Goal: Information Seeking & Learning: Find specific fact

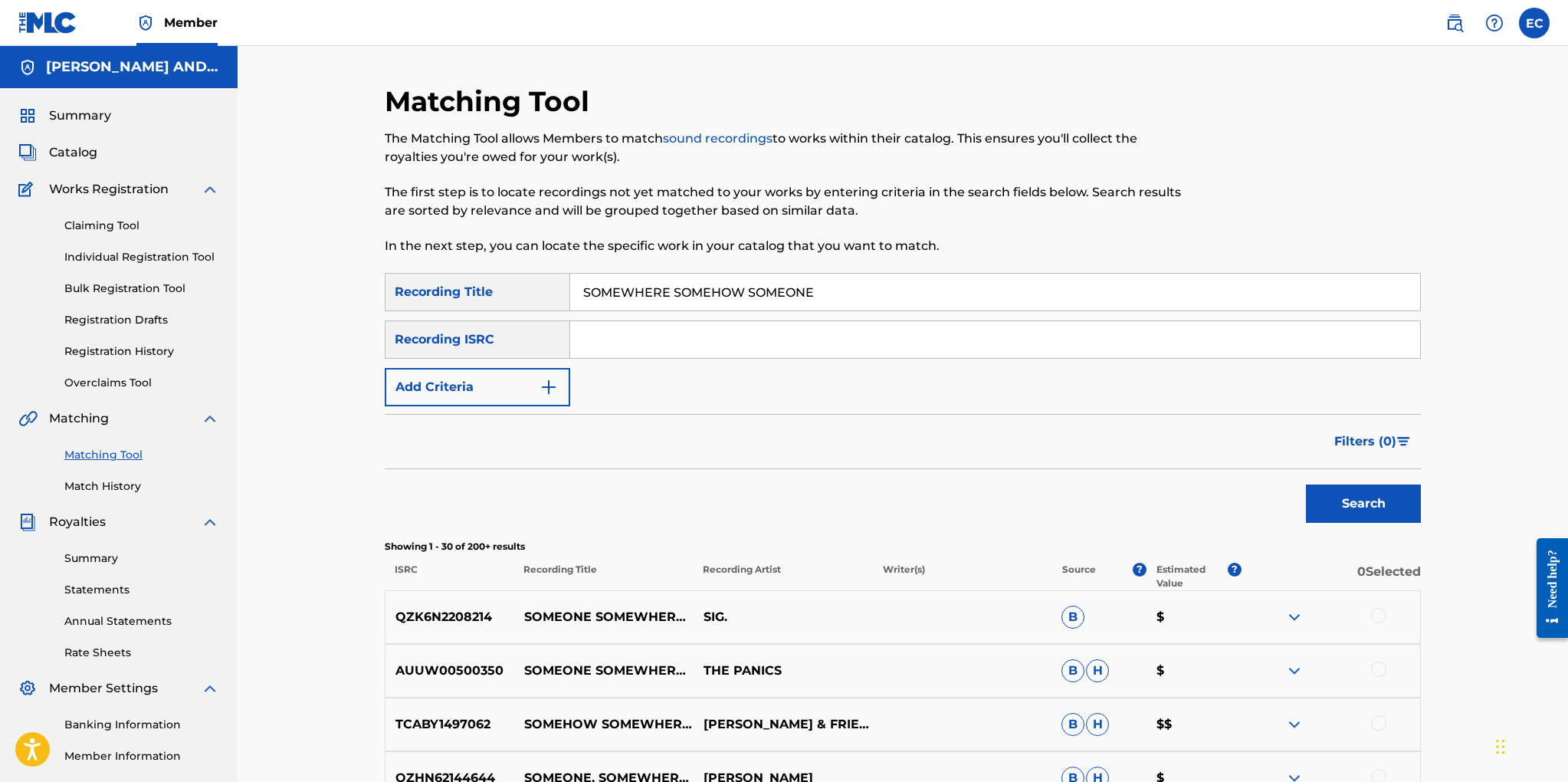
click at [117, 454] on link "Matching Tool" at bounding box center [141, 455] width 155 height 16
drag, startPoint x: 827, startPoint y: 293, endPoint x: 556, endPoint y: 295, distance: 271.0
click at [556, 295] on div "SearchWithCriteria81b155c1-ddeb-490e-91bf-957e5754a77a Recording Title SOMEWHER…" at bounding box center [903, 293] width 1036 height 39
click at [511, 375] on button "Add Criteria" at bounding box center [478, 388] width 185 height 39
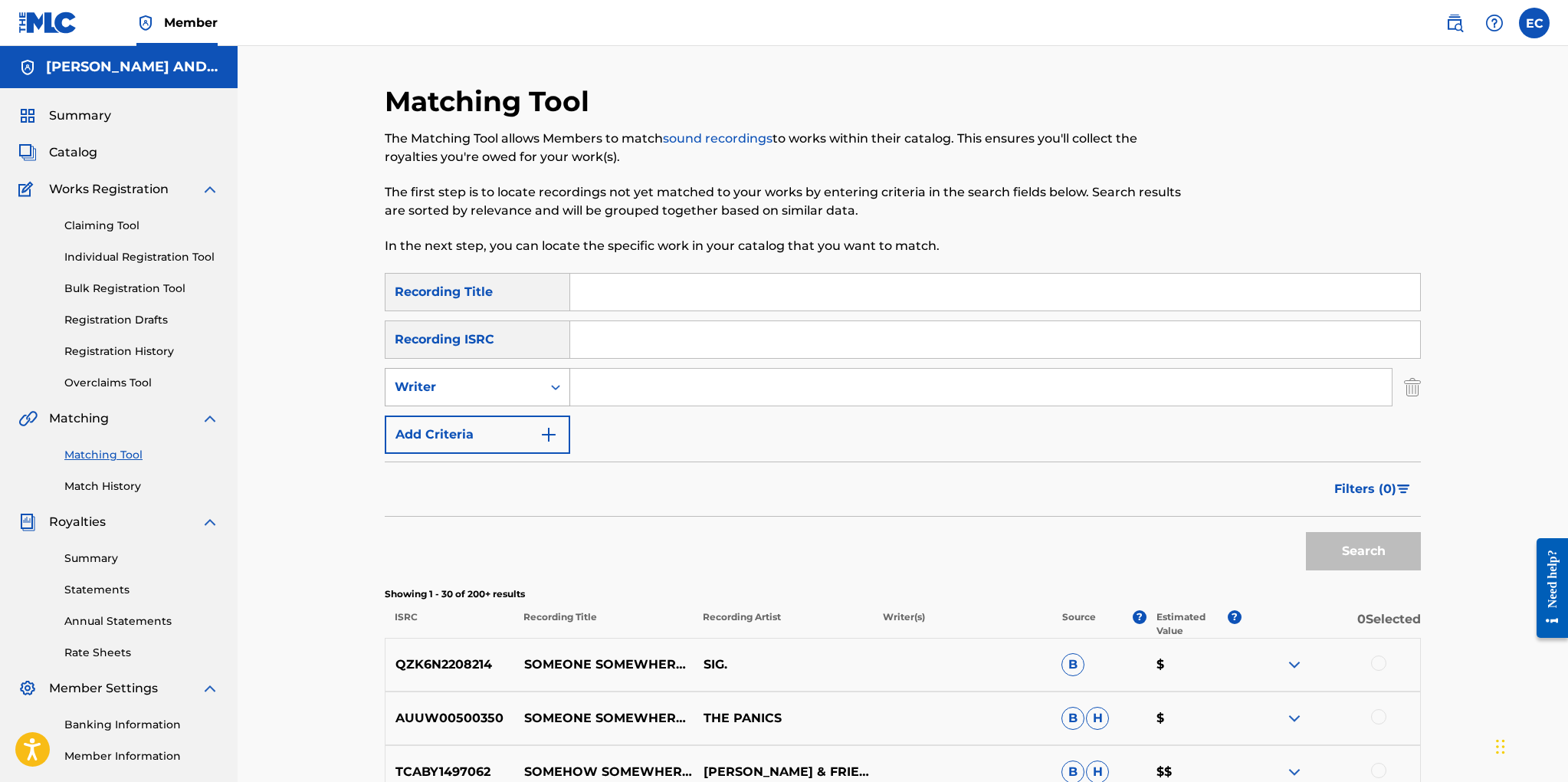
click at [509, 388] on div "Writer" at bounding box center [463, 388] width 138 height 19
click at [502, 420] on div "Recording Artist" at bounding box center [478, 425] width 184 height 39
click at [586, 382] on input "Search Form" at bounding box center [981, 388] width 822 height 37
click at [1306, 532] on button "Search" at bounding box center [1363, 551] width 115 height 39
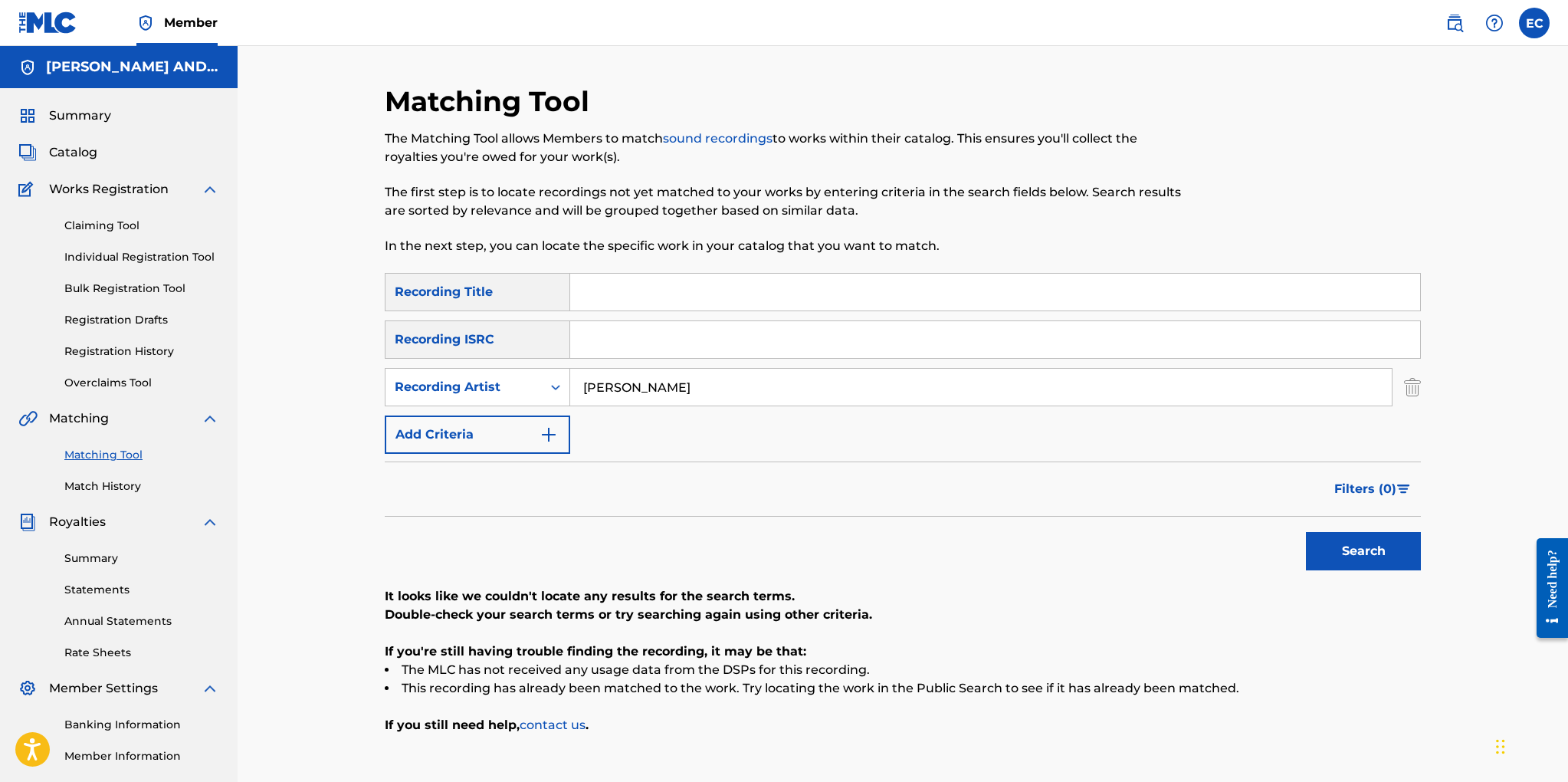
click at [1306, 532] on button "Search" at bounding box center [1363, 551] width 115 height 39
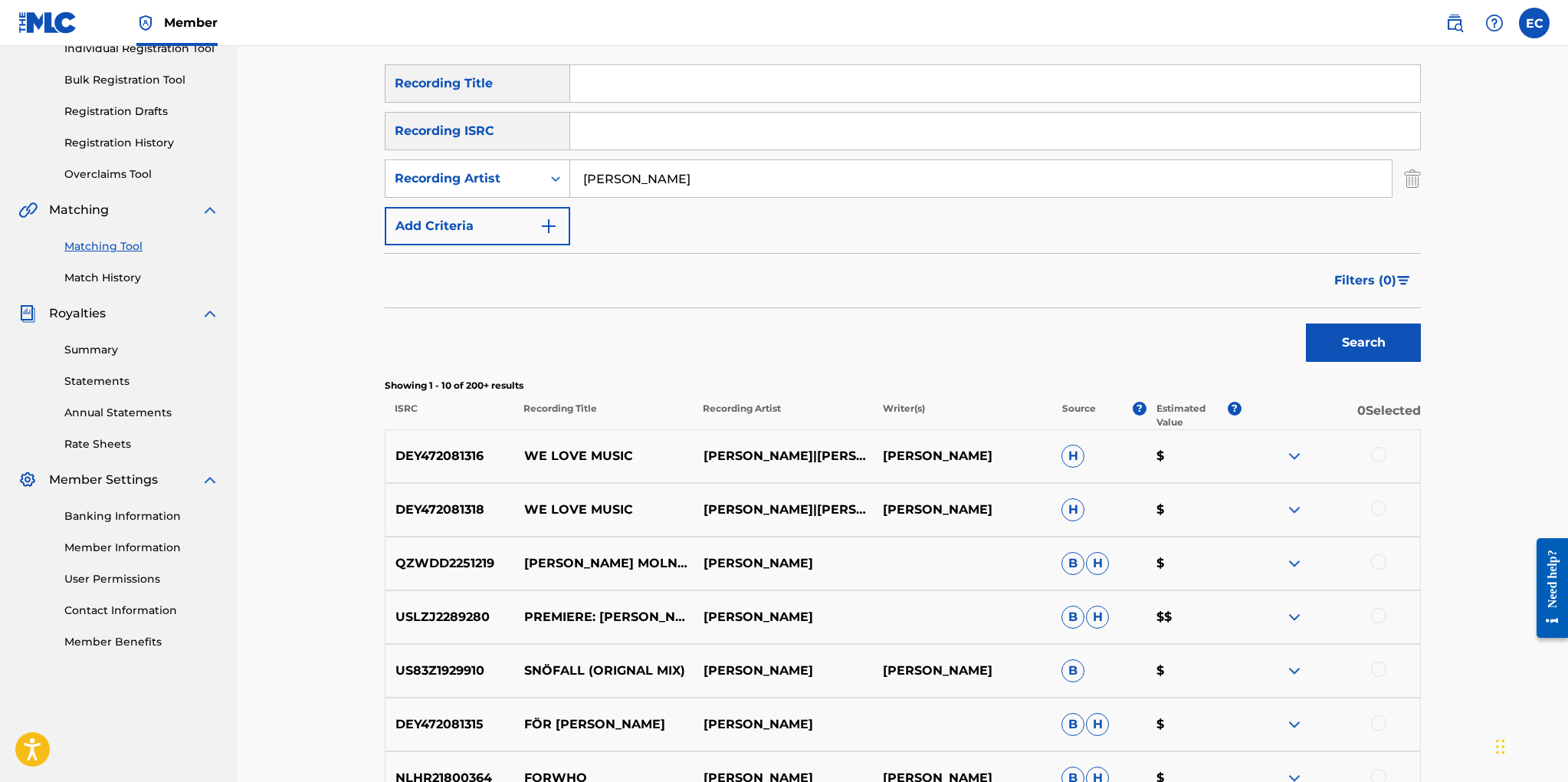
scroll to position [220, 0]
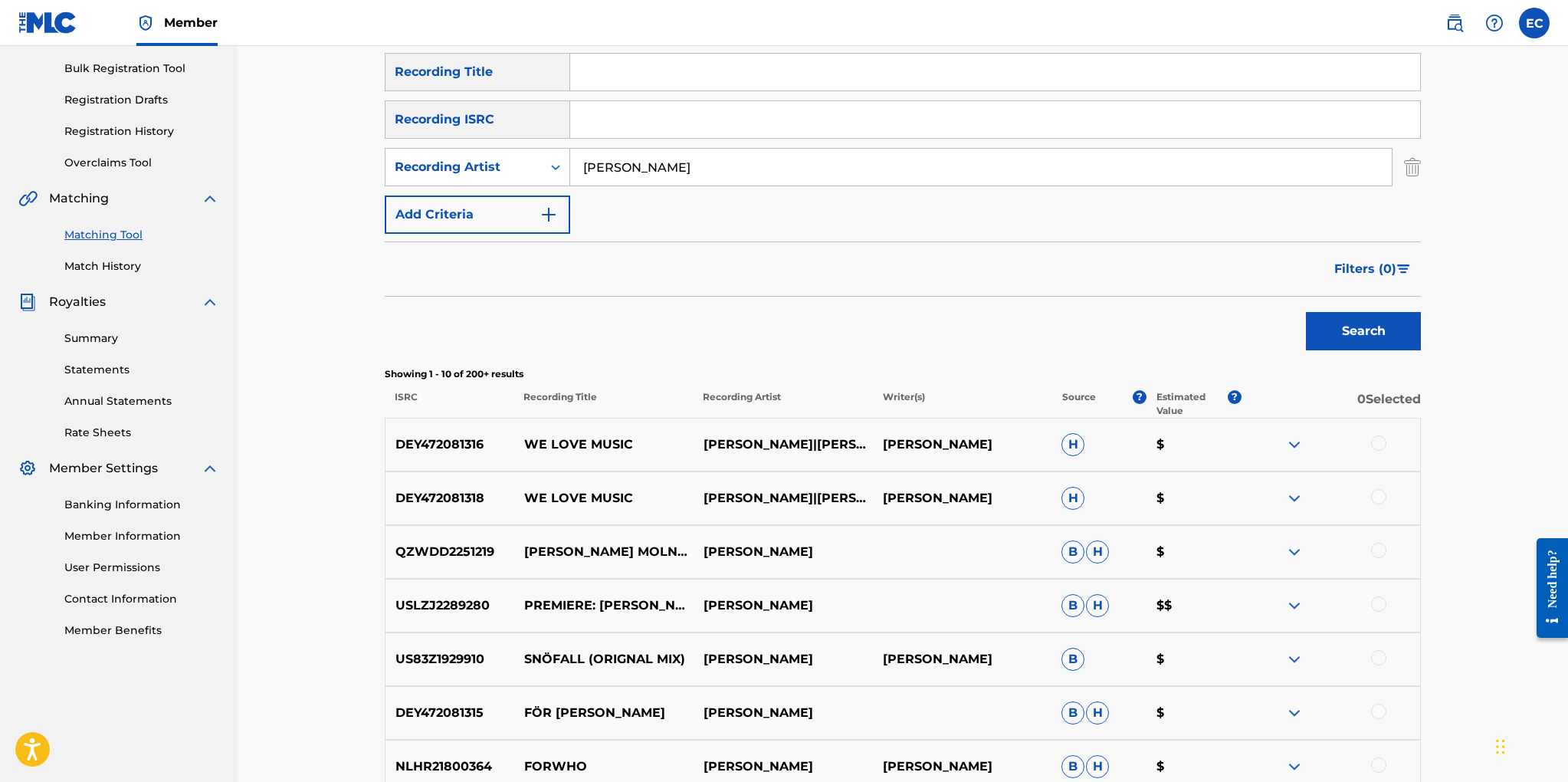
click at [1356, 267] on span "Filters ( 0 )" at bounding box center [1365, 269] width 62 height 19
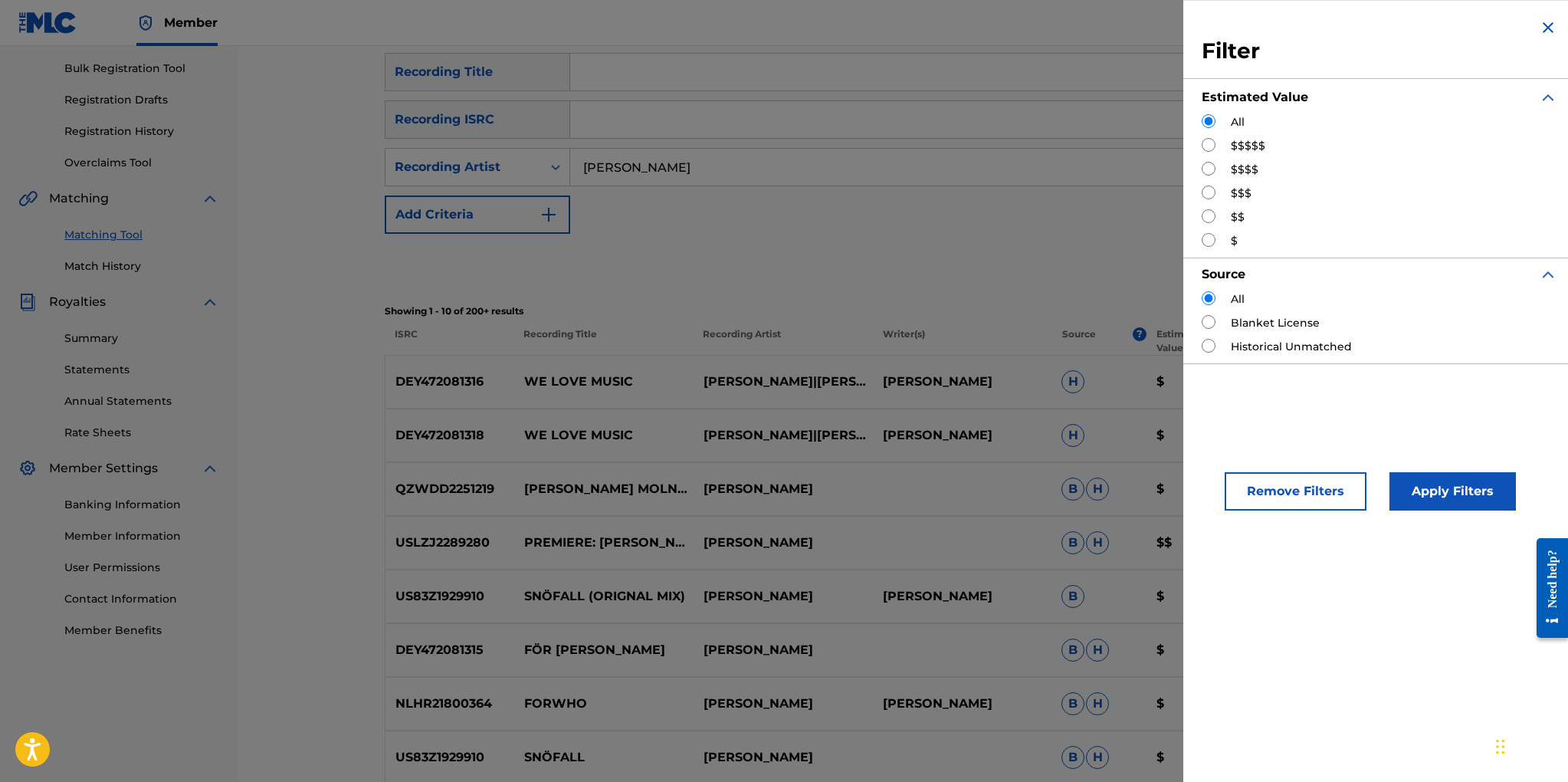
click at [1309, 491] on button "Remove Filters" at bounding box center [1296, 492] width 142 height 39
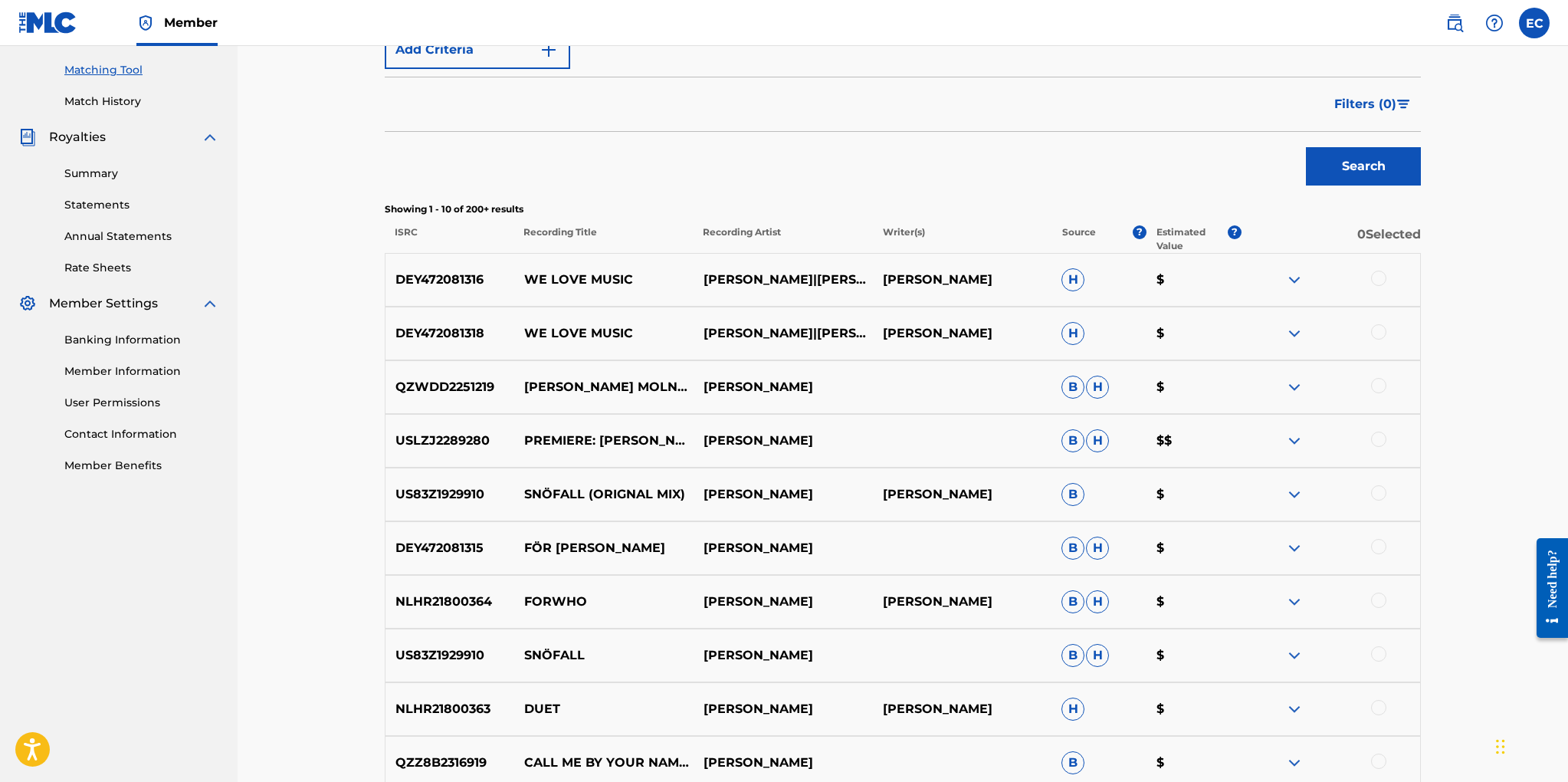
scroll to position [0, 0]
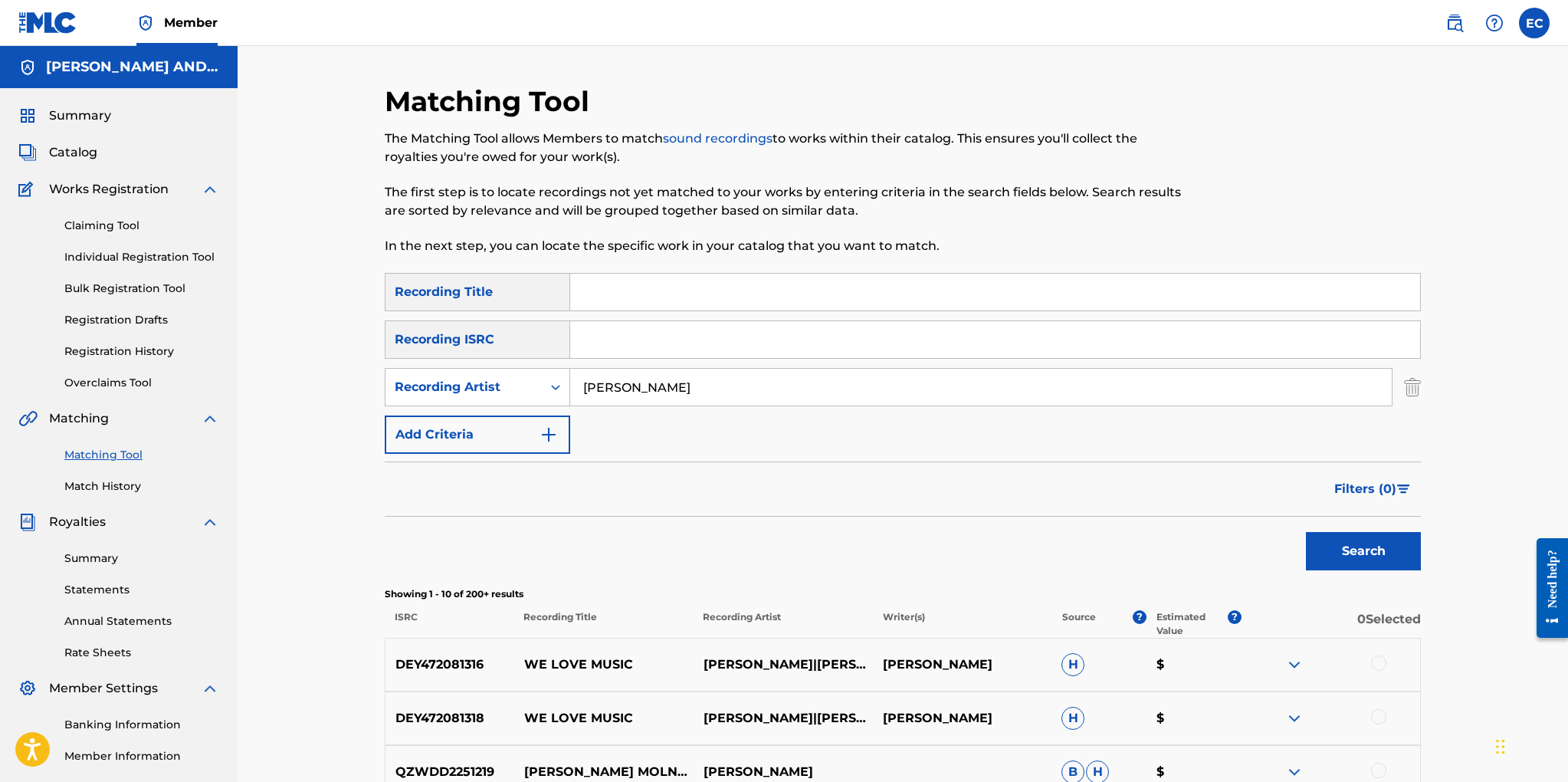
click at [583, 388] on input "[PERSON_NAME]" at bounding box center [981, 388] width 822 height 37
type input "[PERSON_NAME]"
click at [1306, 532] on button "Search" at bounding box center [1363, 551] width 115 height 39
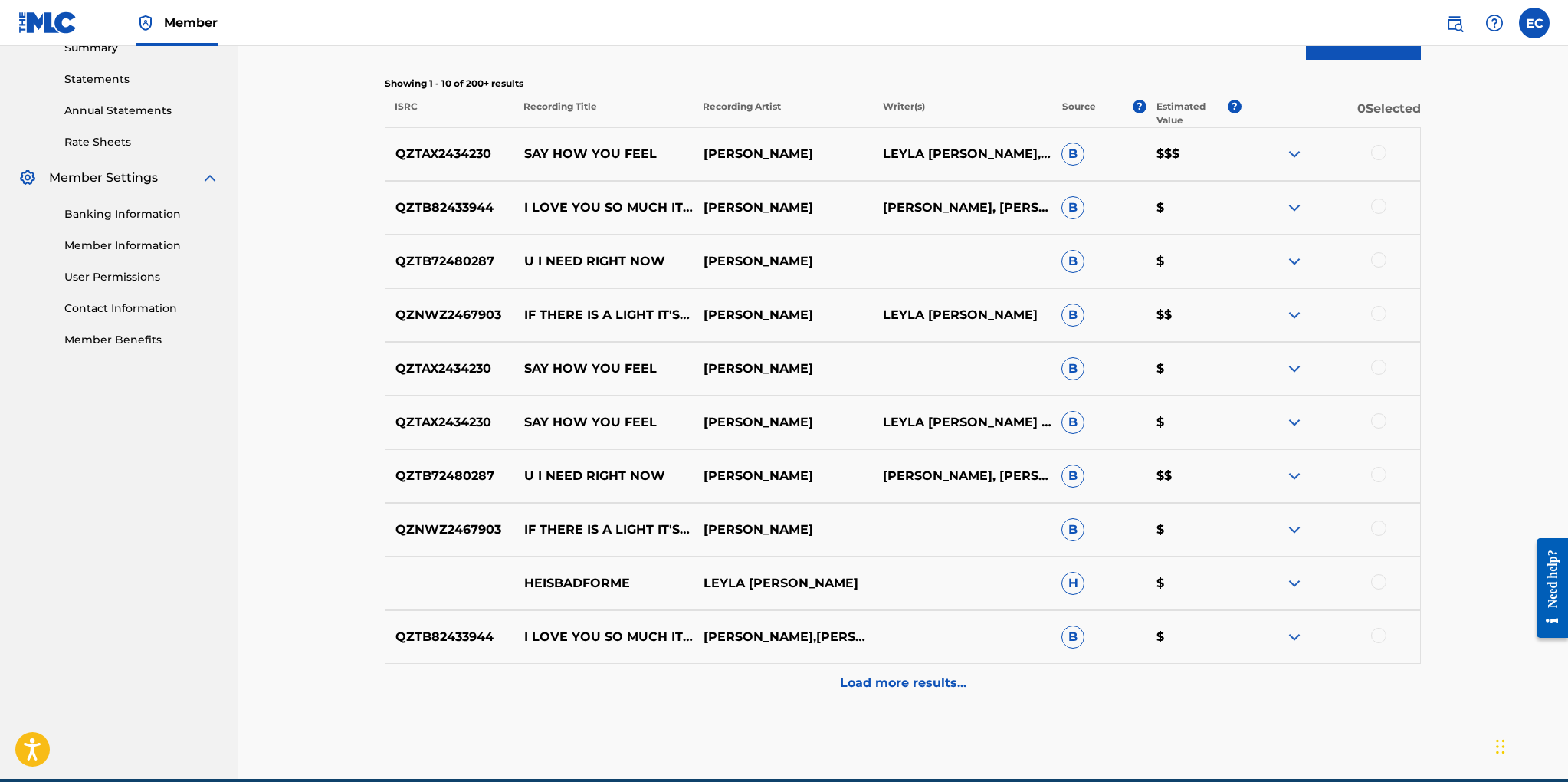
scroll to position [581, 0]
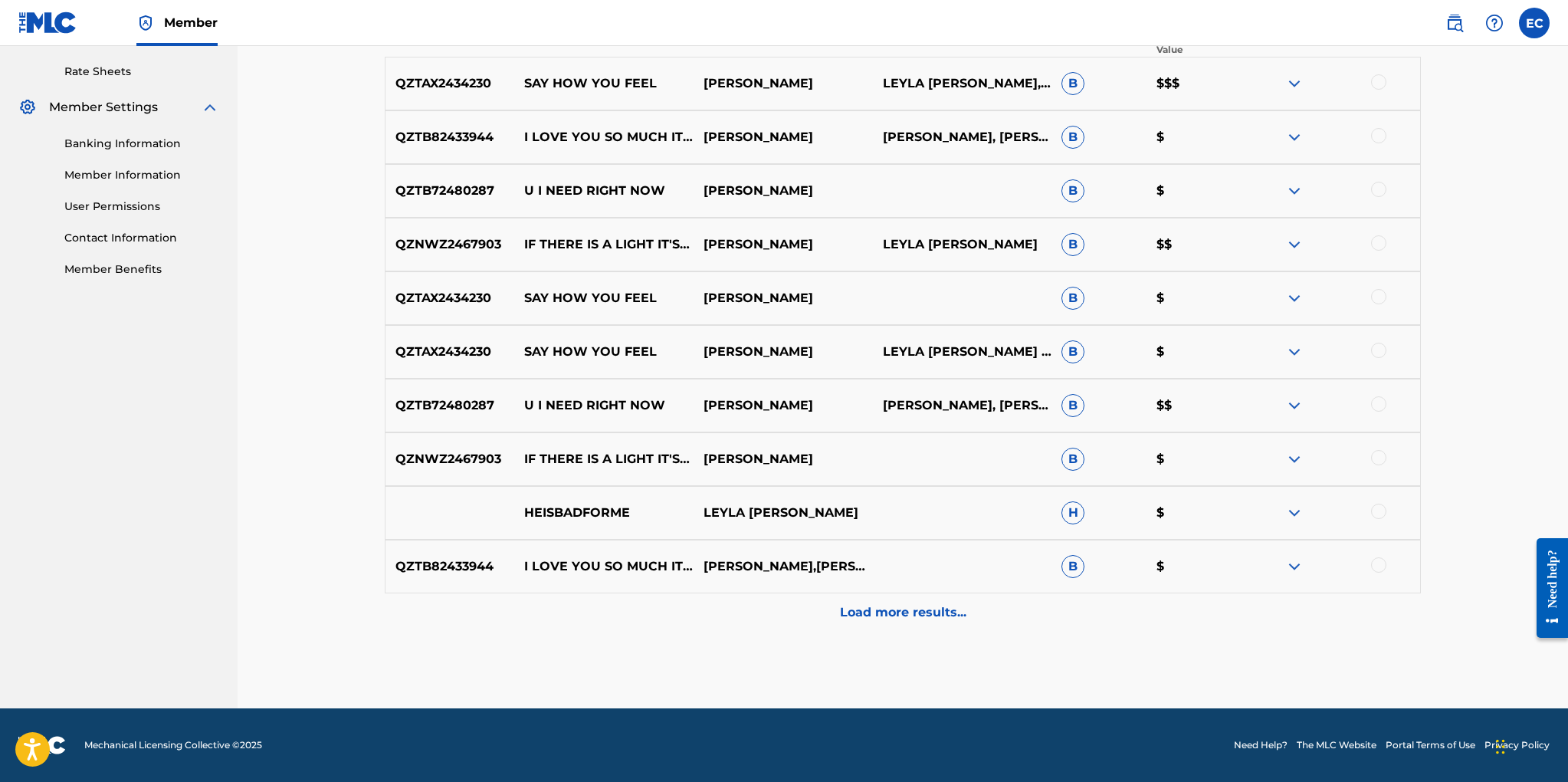
click at [883, 609] on p "Load more results..." at bounding box center [903, 613] width 127 height 19
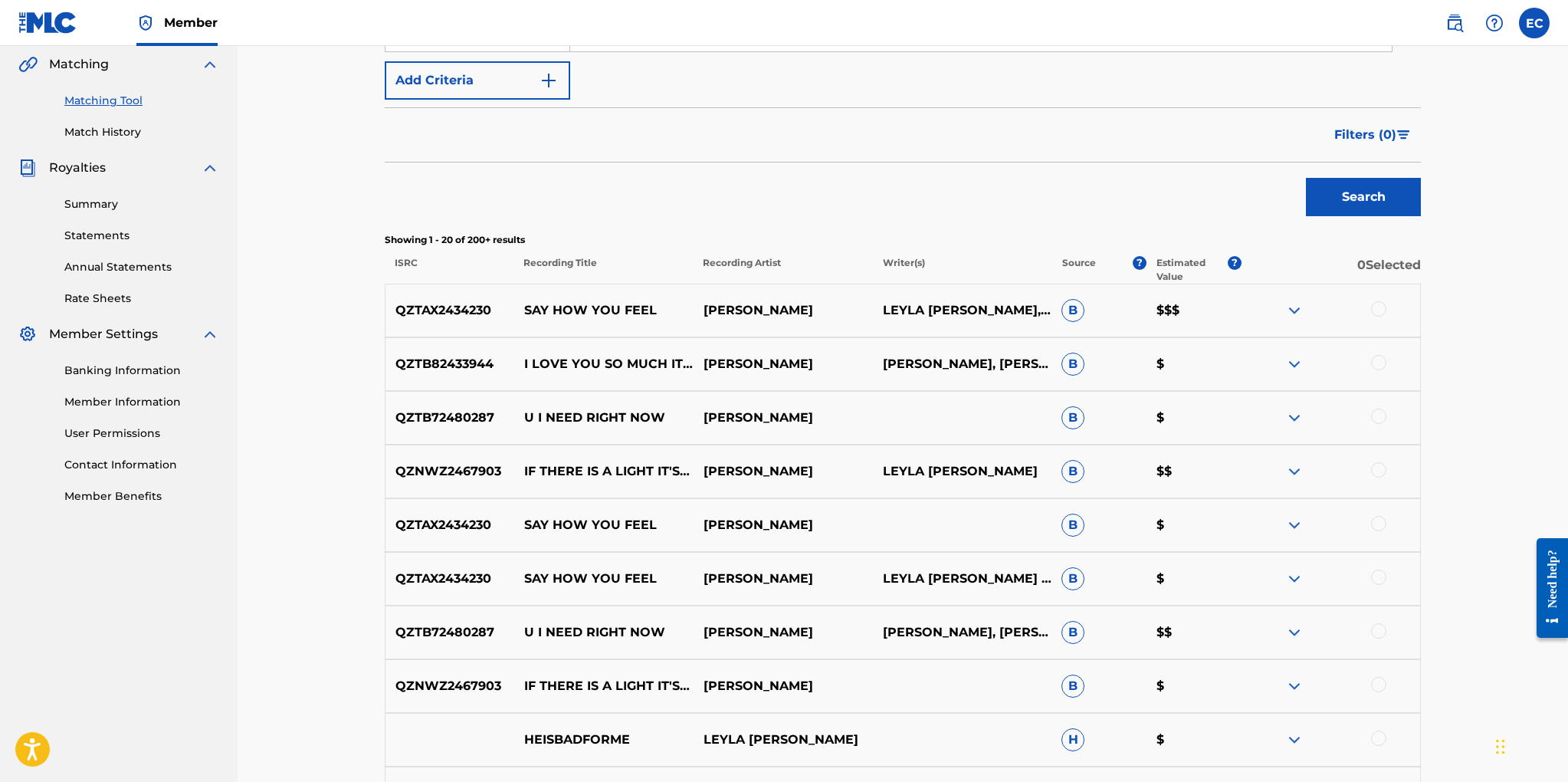
scroll to position [350, 0]
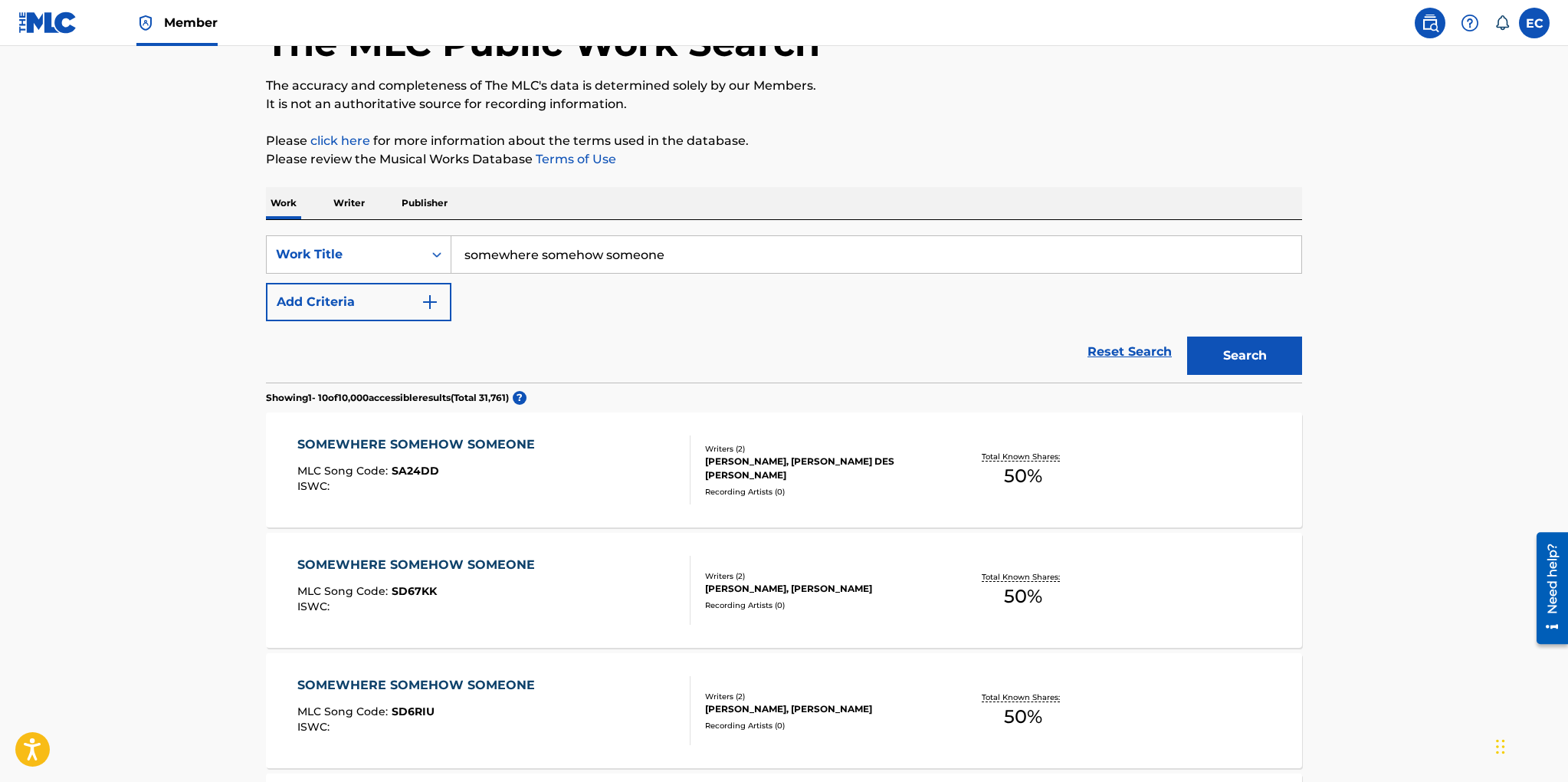
click at [351, 207] on p "Writer" at bounding box center [349, 203] width 41 height 32
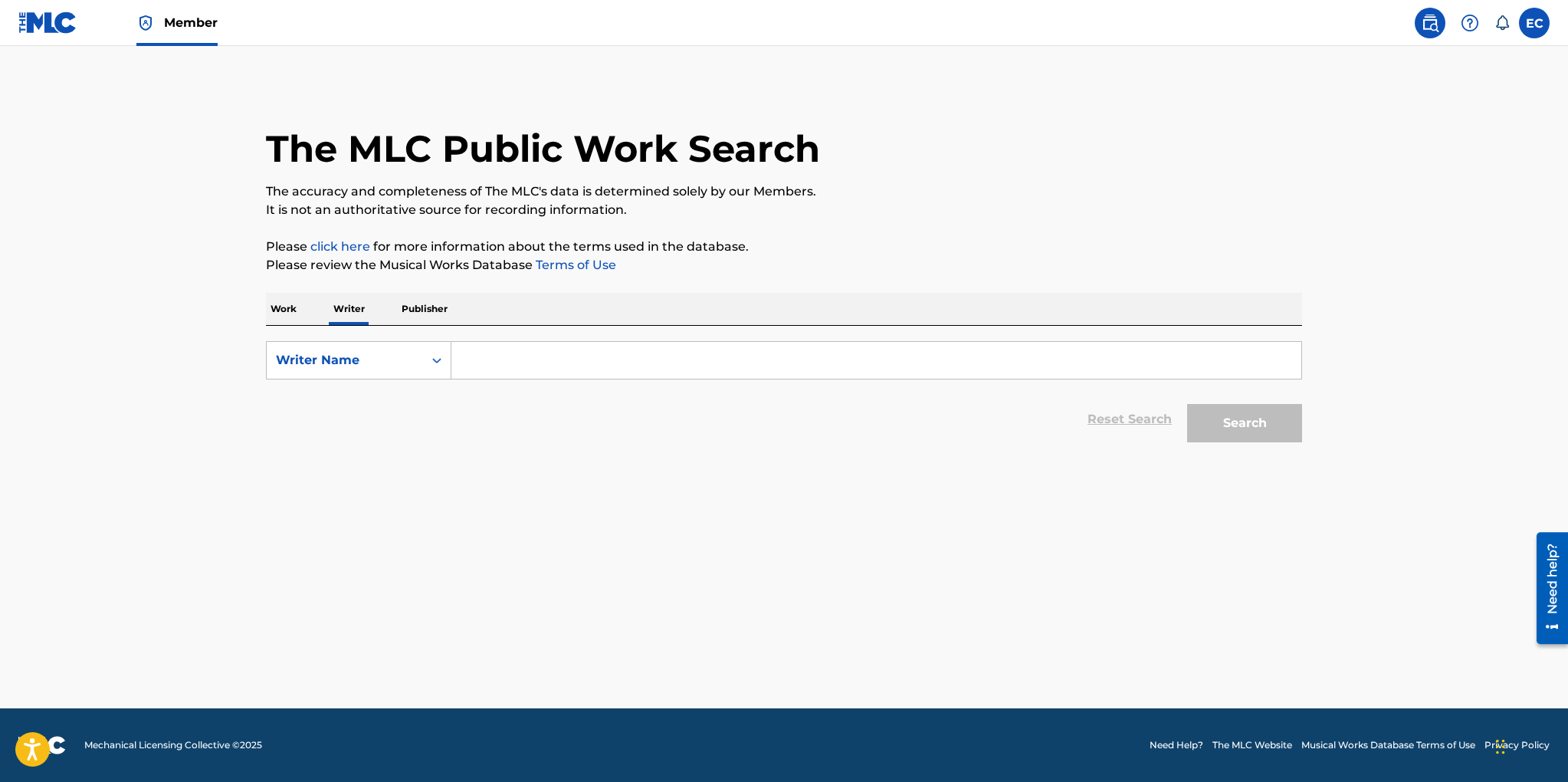
click at [498, 355] on input "Search Form" at bounding box center [876, 361] width 850 height 37
type input "[PERSON_NAME]"
click at [1187, 404] on button "Search" at bounding box center [1244, 423] width 115 height 39
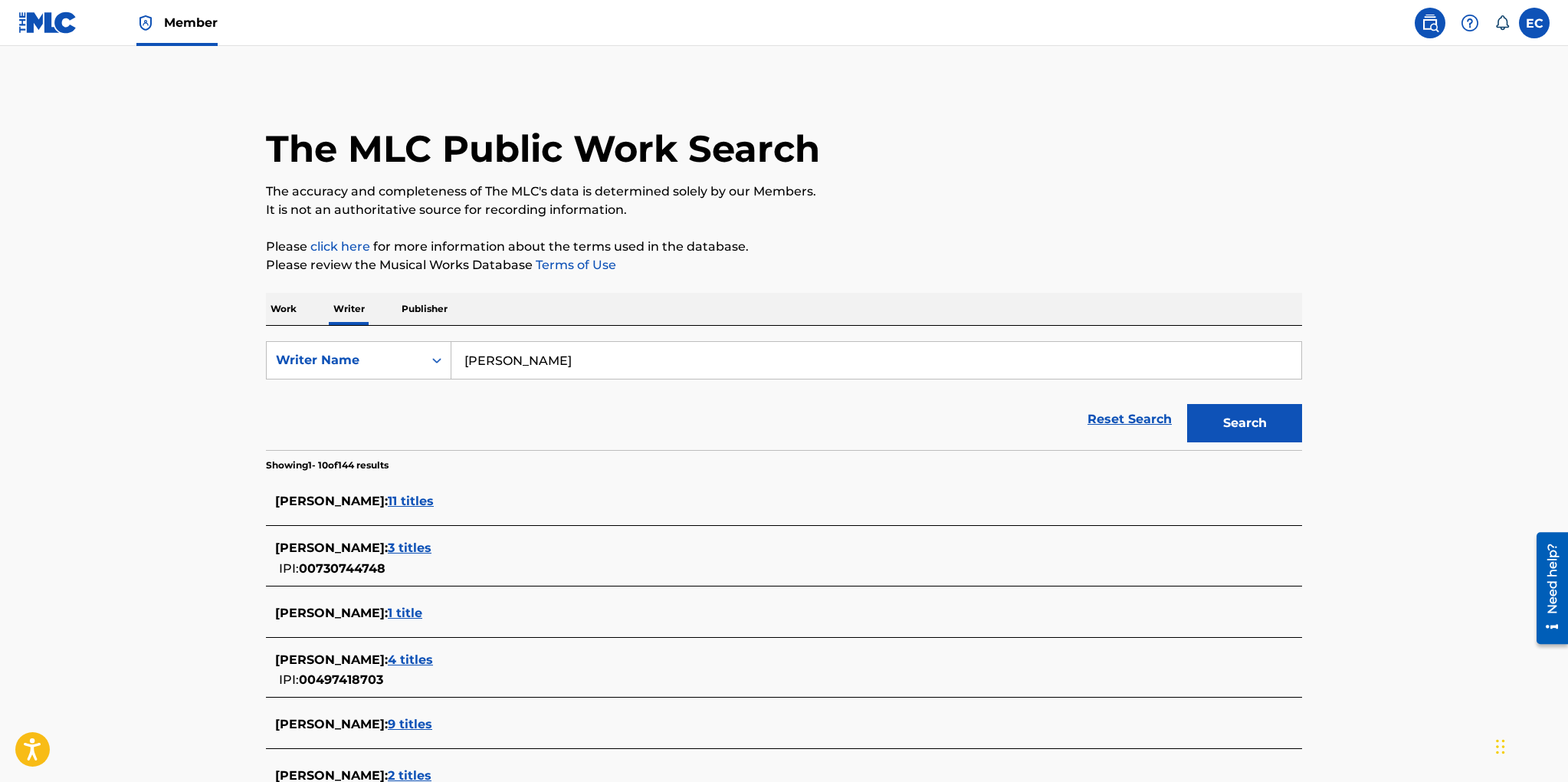
click at [288, 310] on p "Work" at bounding box center [284, 309] width 35 height 32
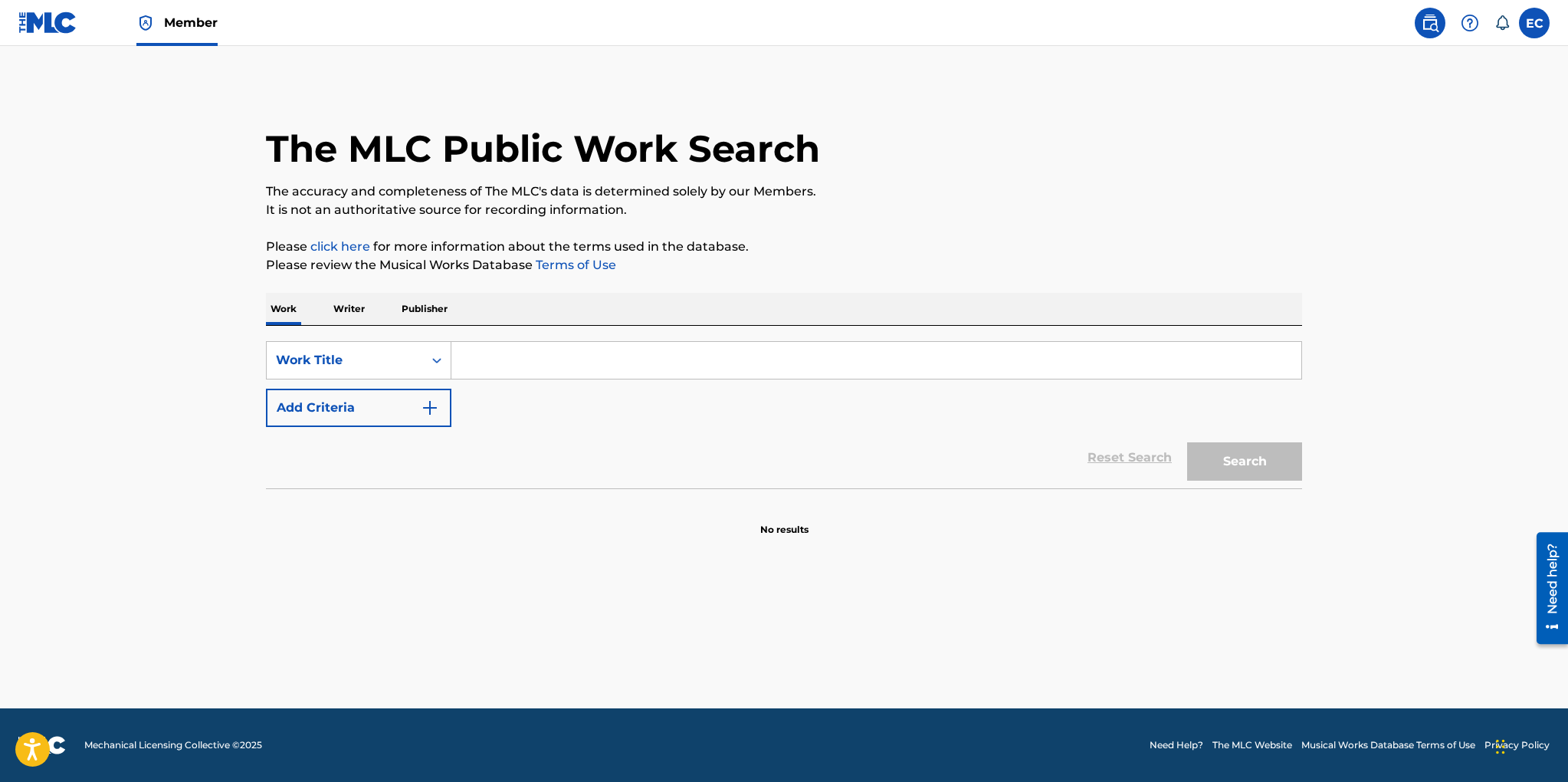
click at [509, 360] on input "Search Form" at bounding box center [876, 361] width 850 height 37
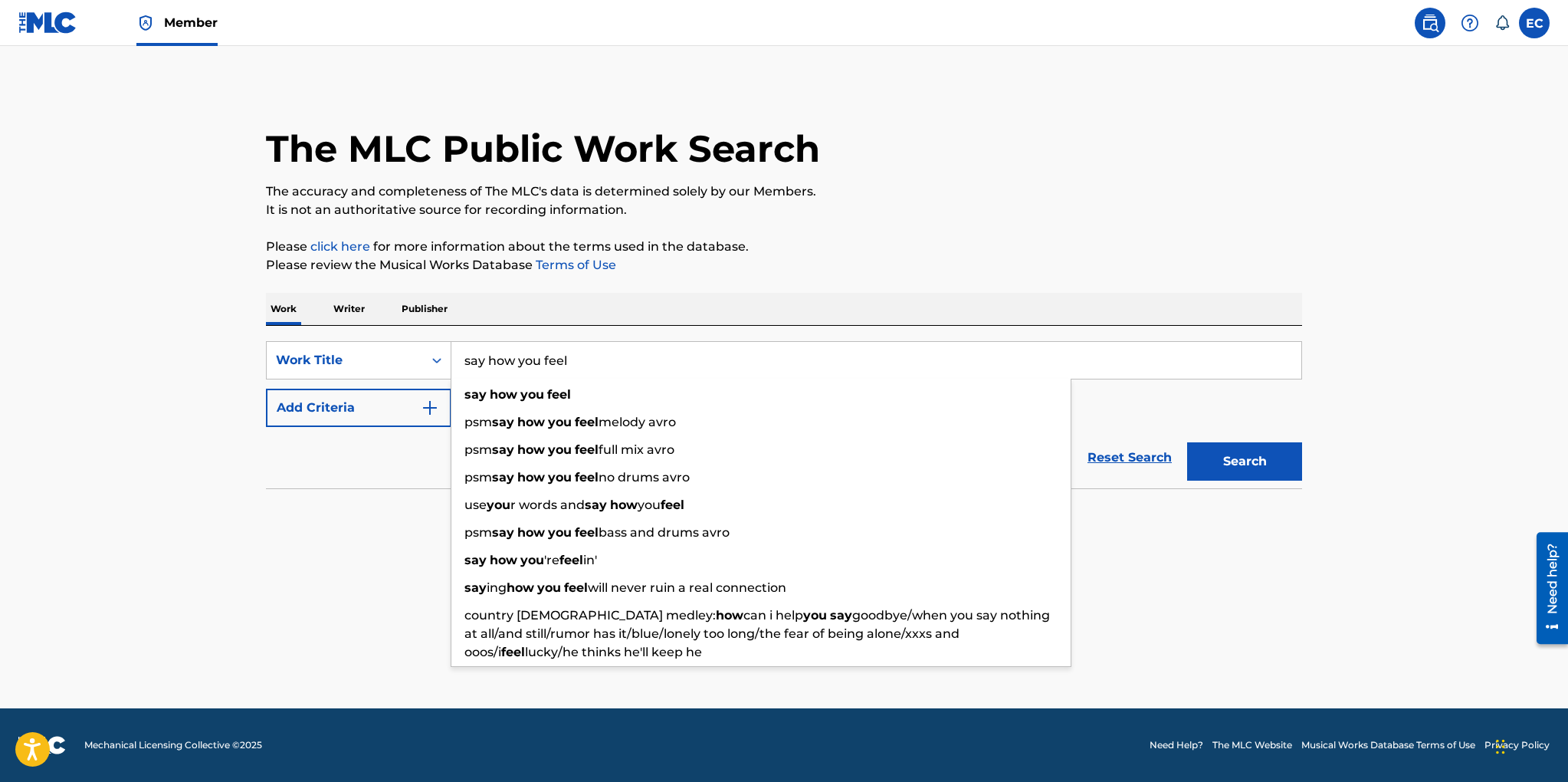
type input "say how you feel"
click at [1187, 442] on button "Search" at bounding box center [1244, 462] width 115 height 39
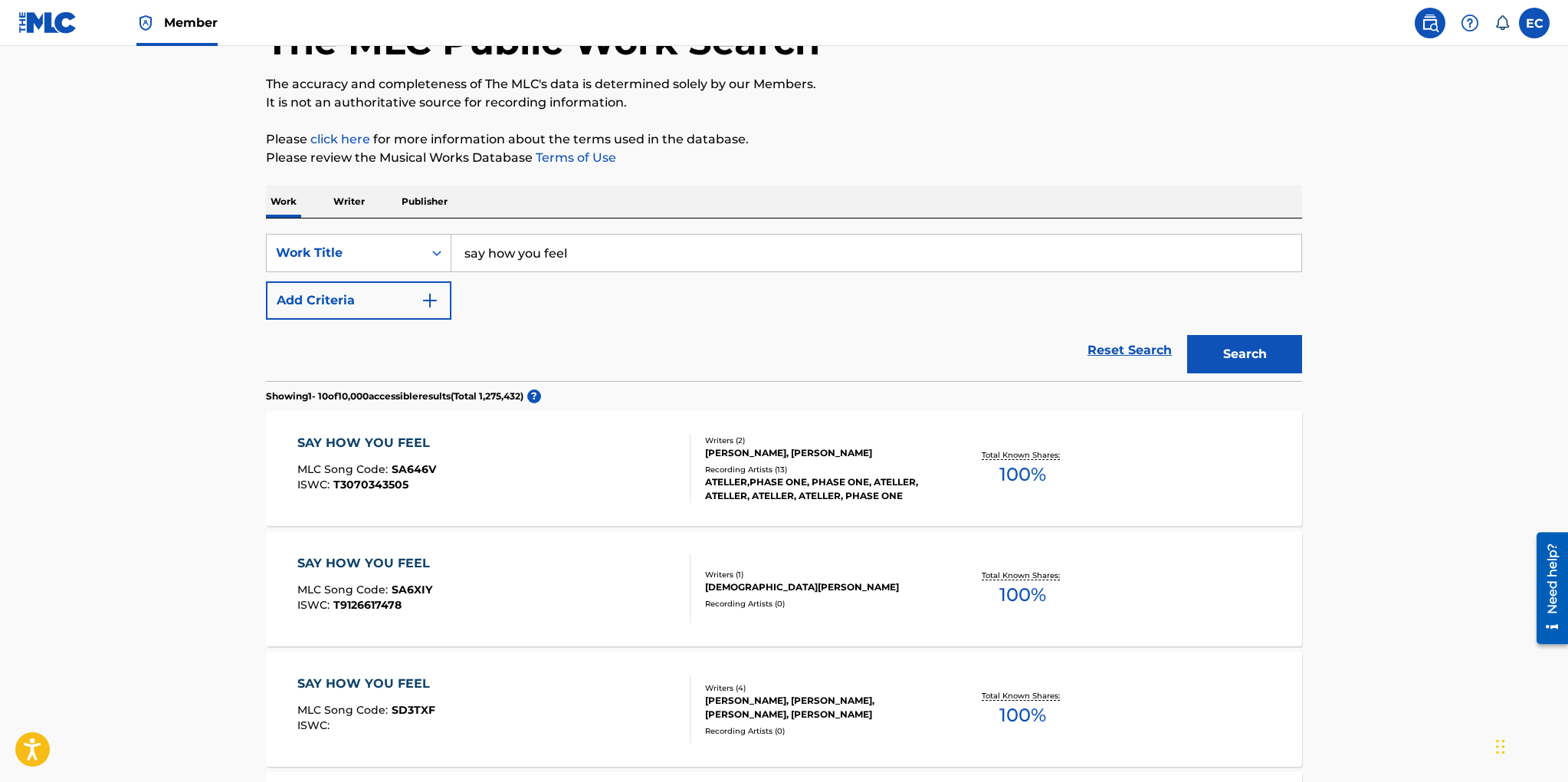
scroll to position [118, 0]
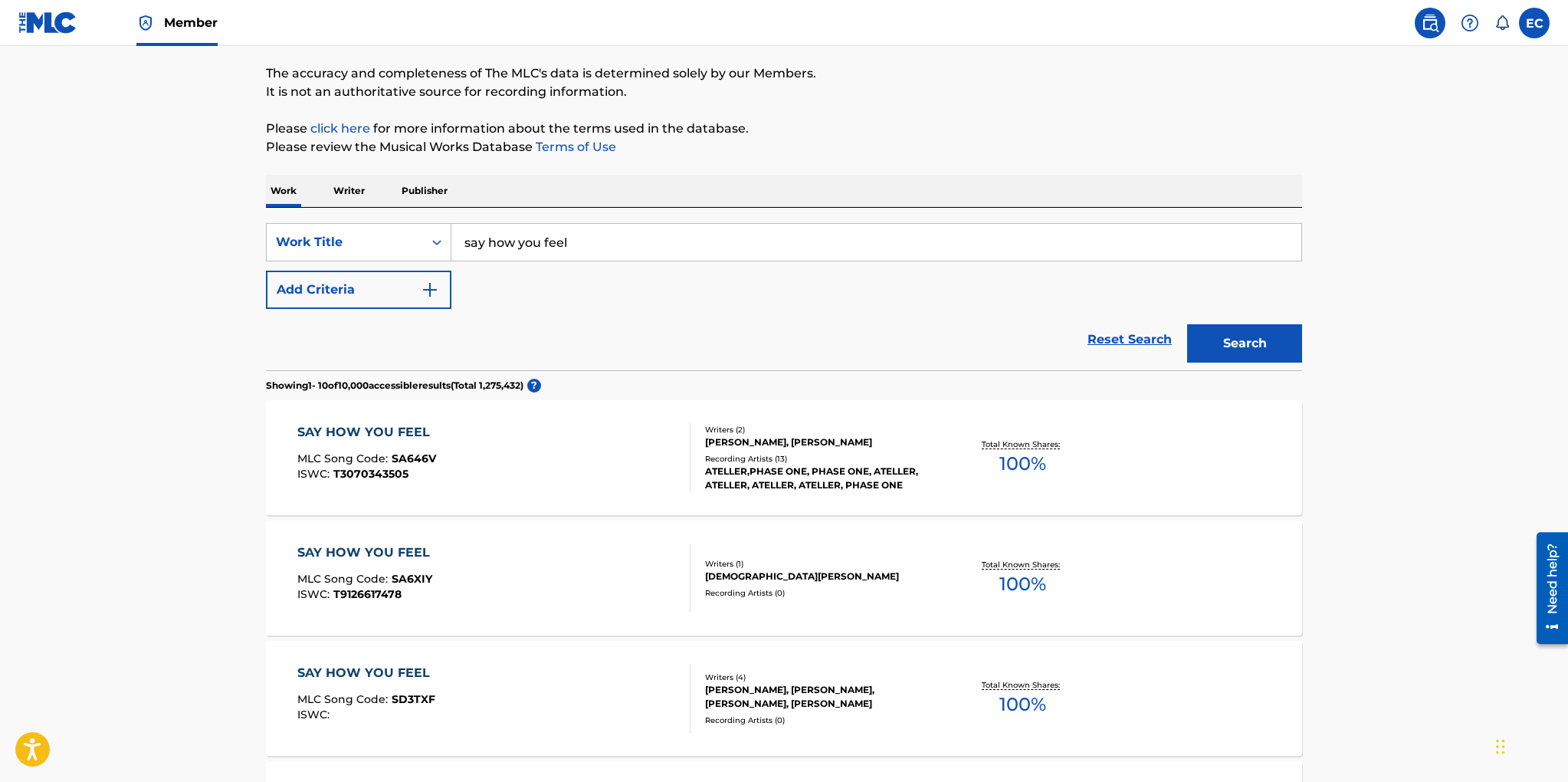
click at [385, 292] on button "Add Criteria" at bounding box center [359, 290] width 185 height 39
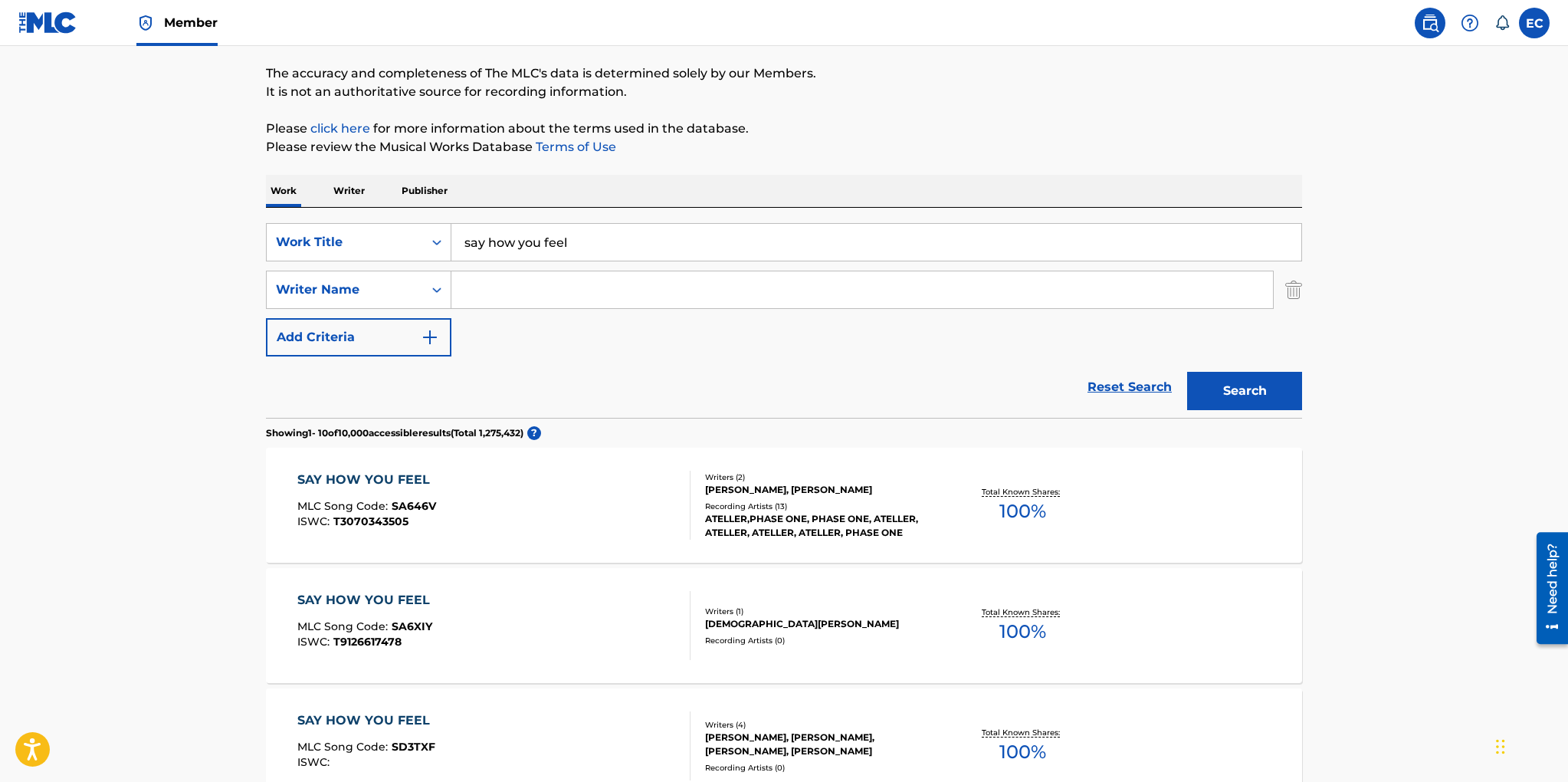
click at [493, 289] on input "Search Form" at bounding box center [862, 290] width 822 height 37
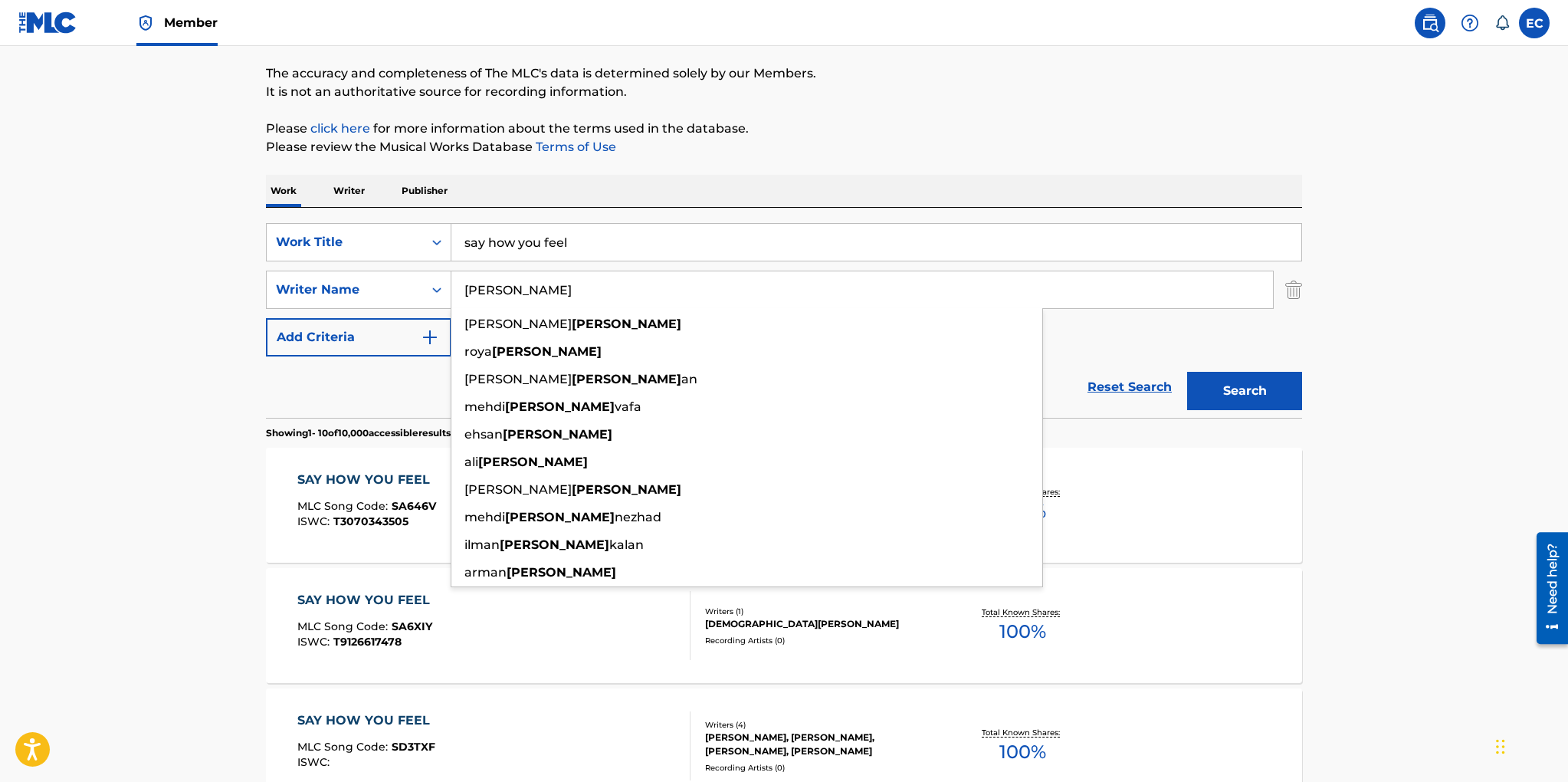
type input "[PERSON_NAME]"
click at [1187, 372] on button "Search" at bounding box center [1244, 391] width 115 height 39
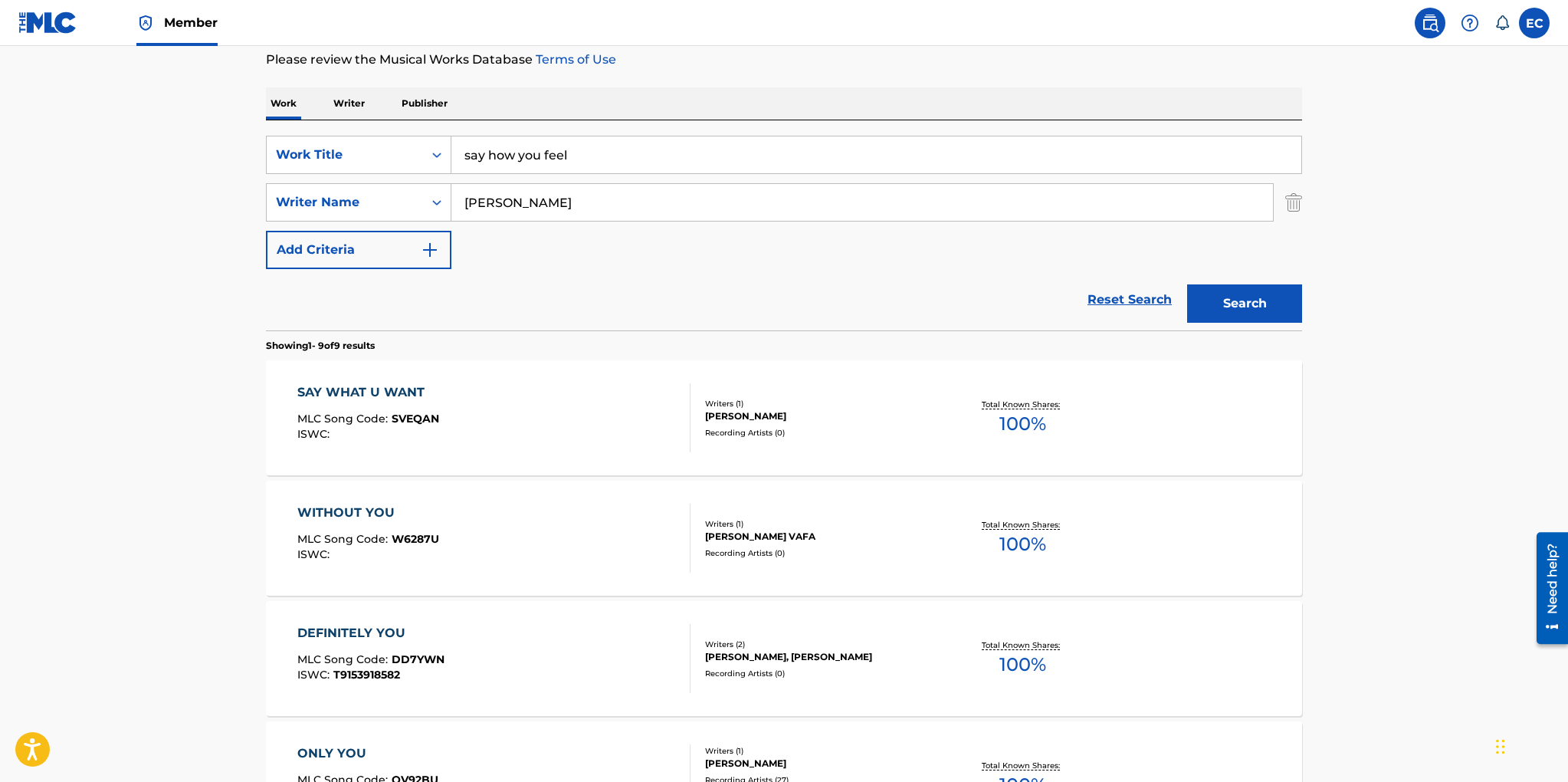
scroll to position [144, 0]
